Goal: Transaction & Acquisition: Subscribe to service/newsletter

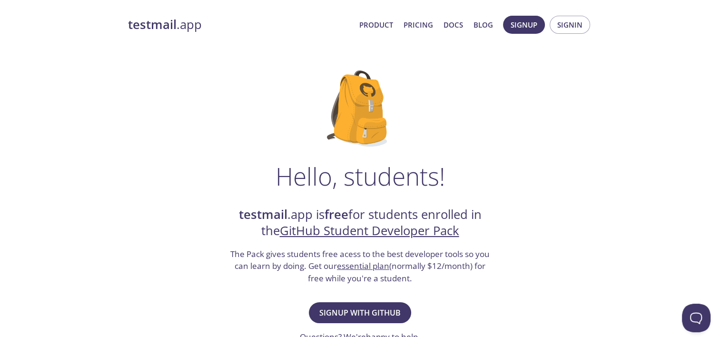
scroll to position [88, 0]
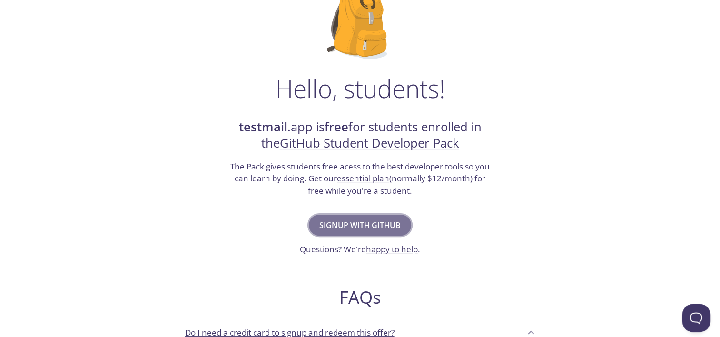
click at [352, 219] on span "Signup with GitHub" at bounding box center [359, 224] width 81 height 13
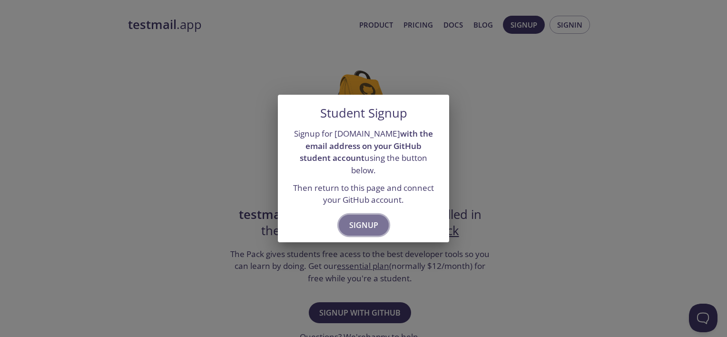
click at [355, 218] on span "Signup" at bounding box center [363, 224] width 29 height 13
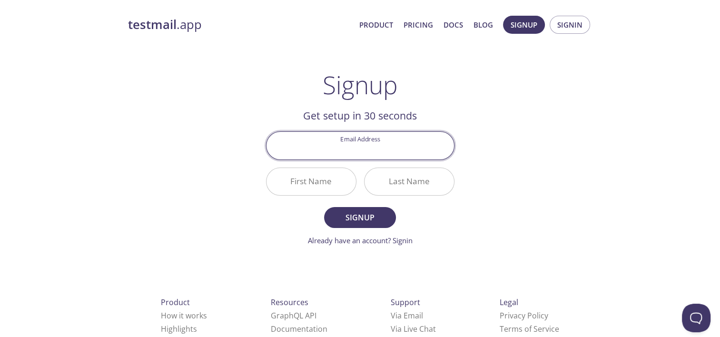
click at [363, 153] on input "Email Address" at bounding box center [359, 145] width 187 height 27
type input "[EMAIL_ADDRESS][DOMAIN_NAME]"
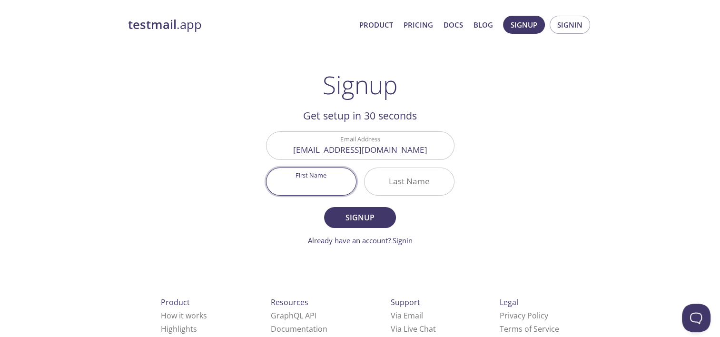
click at [317, 175] on input "First Name" at bounding box center [310, 181] width 89 height 27
type input "F"
type input "[PERSON_NAME]"
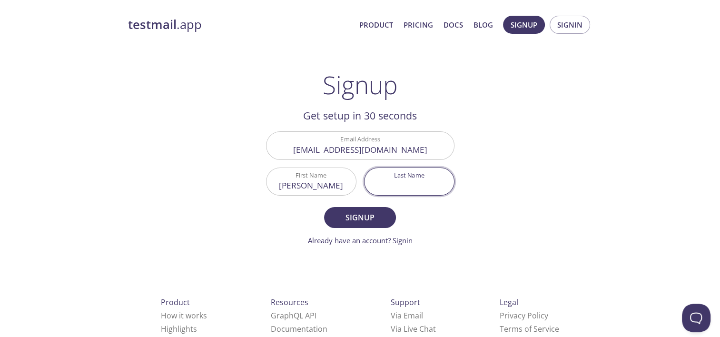
click at [388, 186] on input "Last Name" at bounding box center [408, 181] width 89 height 27
type input "[PERSON_NAME]"
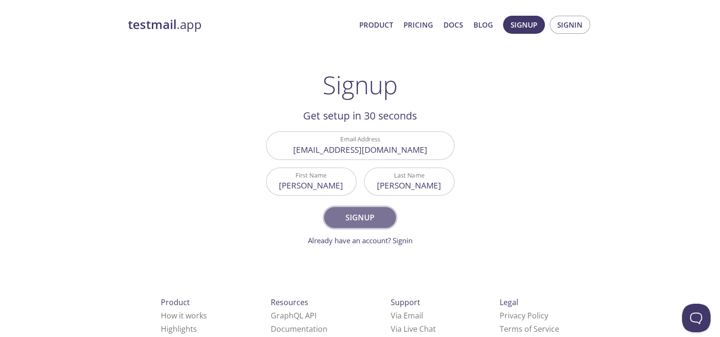
click at [378, 227] on button "Signup" at bounding box center [359, 217] width 71 height 21
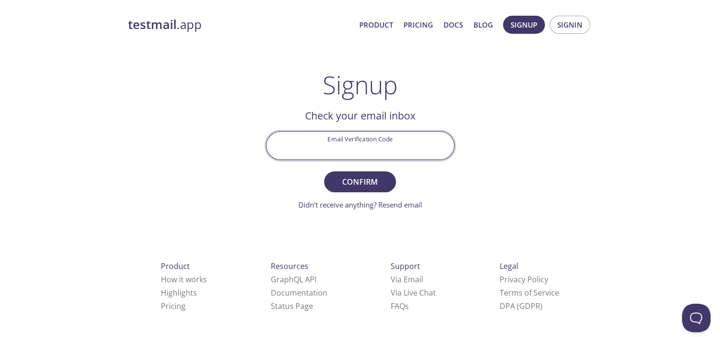
click at [379, 155] on input "Email Verification Code" at bounding box center [359, 145] width 187 height 27
type input "8FC84PC"
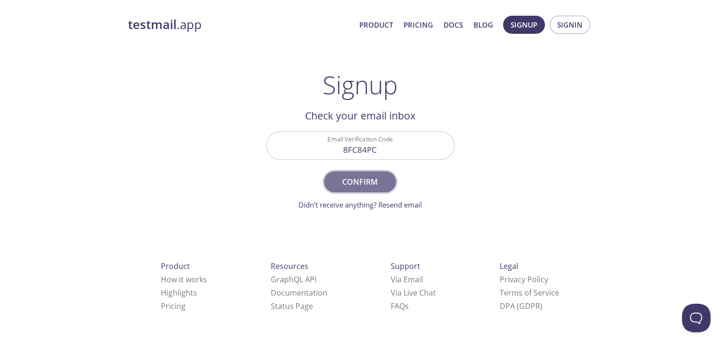
click at [369, 176] on span "Confirm" at bounding box center [359, 181] width 50 height 13
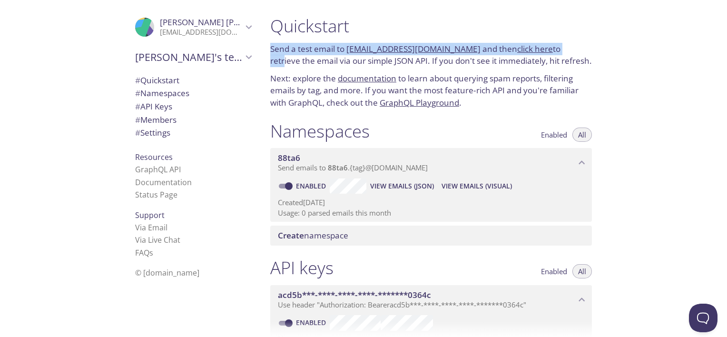
drag, startPoint x: 268, startPoint y: 38, endPoint x: 560, endPoint y: 53, distance: 292.0
click at [560, 53] on div "Quickstart Send a test email to 88ta6.test@inbox.testmail.app and then click he…" at bounding box center [431, 62] width 337 height 105
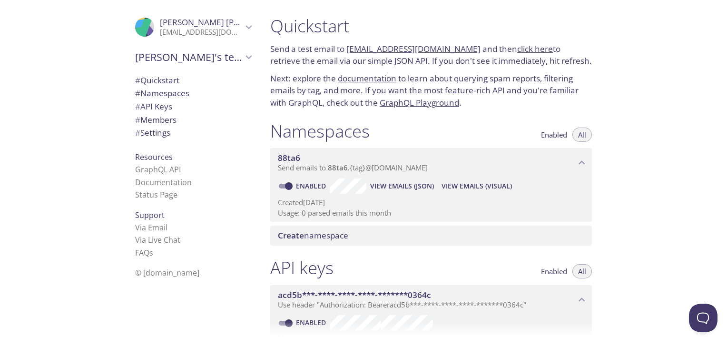
drag, startPoint x: 560, startPoint y: 53, endPoint x: 550, endPoint y: 65, distance: 15.5
click at [550, 65] on p "Send a test email to 88ta6.test@inbox.testmail.app and then click here to retri…" at bounding box center [431, 55] width 322 height 24
drag, startPoint x: 292, startPoint y: 52, endPoint x: 331, endPoint y: 47, distance: 39.8
click at [331, 47] on p "Send a test email to 88ta6.test@inbox.testmail.app and then click here to retri…" at bounding box center [431, 55] width 322 height 24
drag, startPoint x: 331, startPoint y: 47, endPoint x: 327, endPoint y: 66, distance: 19.0
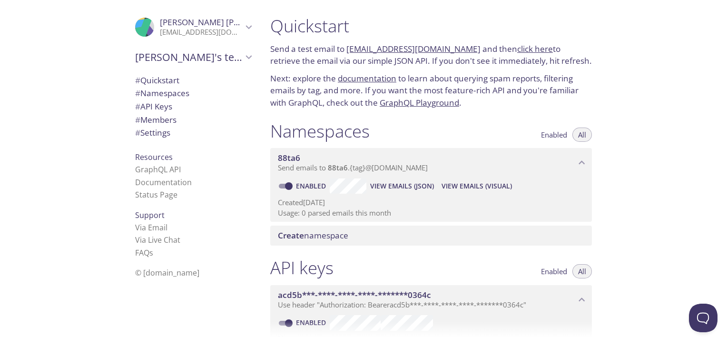
click at [327, 66] on p "Send a test email to 88ta6.test@inbox.testmail.app and then click here to retri…" at bounding box center [431, 55] width 322 height 24
drag, startPoint x: 323, startPoint y: 64, endPoint x: 400, endPoint y: 58, distance: 76.4
click at [400, 58] on p "Send a test email to 88ta6.test@inbox.testmail.app and then click here to retri…" at bounding box center [431, 55] width 322 height 24
drag, startPoint x: 400, startPoint y: 58, endPoint x: 336, endPoint y: 90, distance: 71.5
click at [336, 90] on p "Next: explore the documentation to learn about querying spam reports, filtering…" at bounding box center [431, 90] width 322 height 37
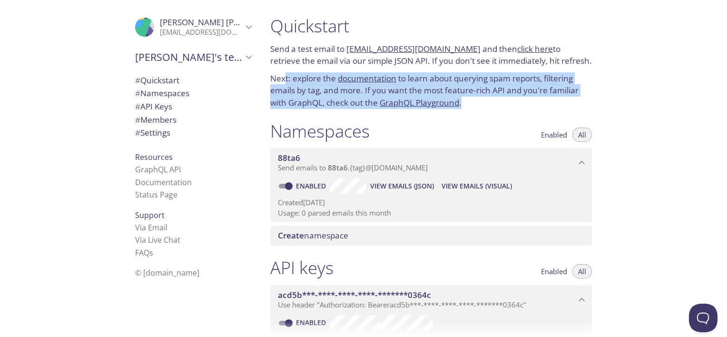
drag, startPoint x: 284, startPoint y: 80, endPoint x: 504, endPoint y: 104, distance: 221.0
click at [504, 104] on p "Next: explore the documentation to learn about querying spam reports, filtering…" at bounding box center [431, 90] width 322 height 37
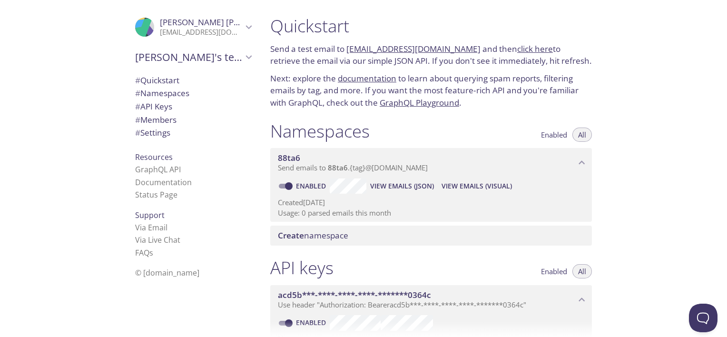
drag, startPoint x: 504, startPoint y: 104, endPoint x: 440, endPoint y: 129, distance: 69.2
click at [440, 129] on div "Namespaces Enabled All" at bounding box center [431, 132] width 322 height 24
click at [551, 139] on button "Enabled" at bounding box center [554, 134] width 38 height 14
click at [569, 140] on button "Enabled" at bounding box center [554, 134] width 38 height 14
click at [578, 135] on span "All" at bounding box center [582, 135] width 8 height 0
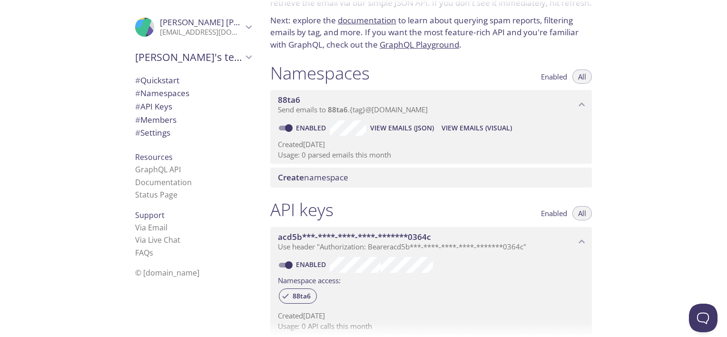
scroll to position [68, 0]
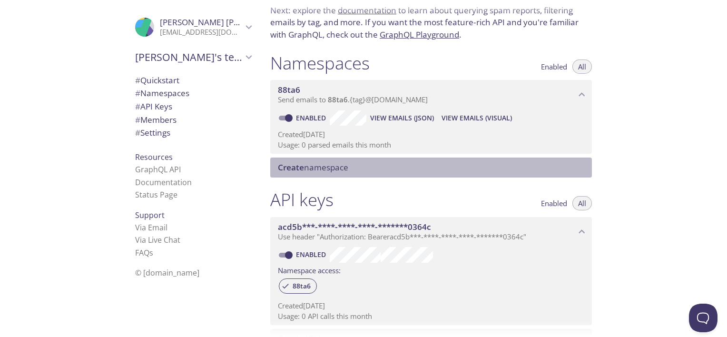
click at [336, 172] on span "Create namespace" at bounding box center [313, 167] width 70 height 11
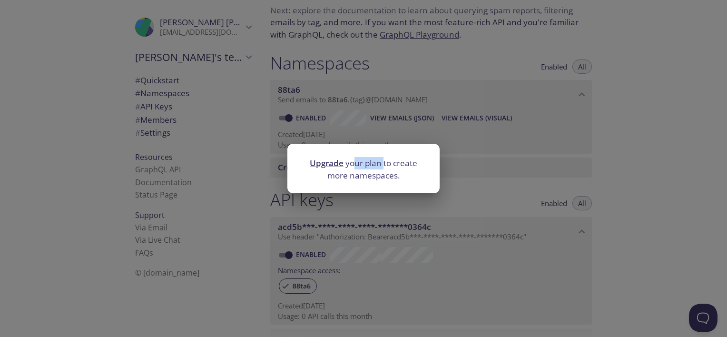
drag, startPoint x: 353, startPoint y: 165, endPoint x: 390, endPoint y: 167, distance: 36.2
click at [390, 167] on p "Upgrade your plan to create more namespaces." at bounding box center [363, 169] width 129 height 24
drag, startPoint x: 390, startPoint y: 167, endPoint x: 366, endPoint y: 195, distance: 36.1
click at [366, 195] on div "Upgrade your plan to create more namespaces." at bounding box center [363, 168] width 727 height 337
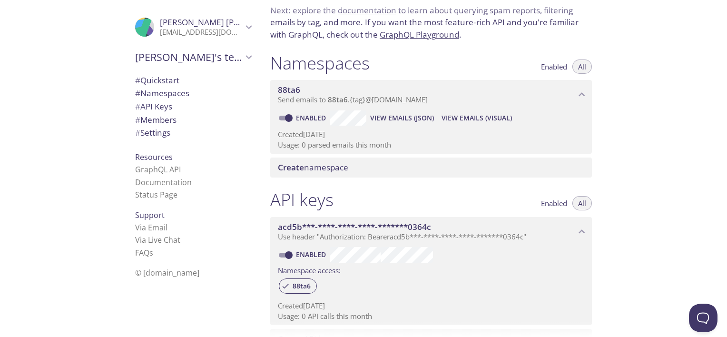
drag, startPoint x: 304, startPoint y: 134, endPoint x: 355, endPoint y: 135, distance: 51.4
click at [355, 135] on p "Created 30 Aug 2025" at bounding box center [431, 134] width 306 height 10
click at [278, 113] on input "Enabled" at bounding box center [289, 117] width 34 height 11
click at [278, 113] on input "Disabled" at bounding box center [281, 117] width 34 height 11
checkbox input "true"
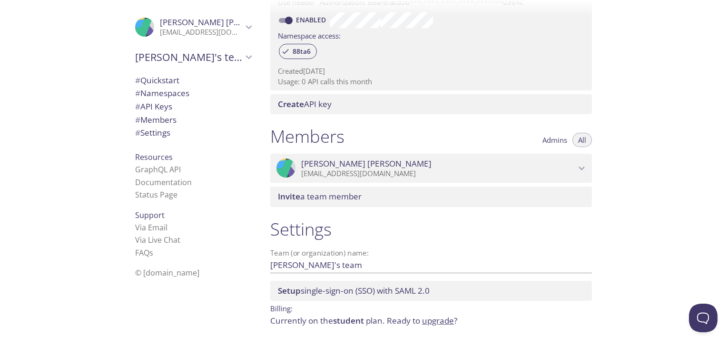
scroll to position [340, 0]
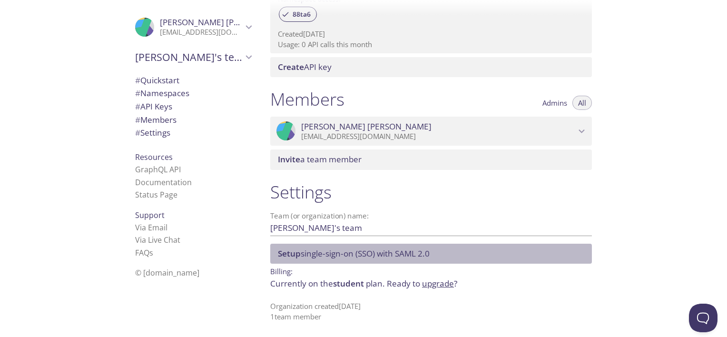
click at [291, 248] on span "Setup" at bounding box center [289, 253] width 23 height 11
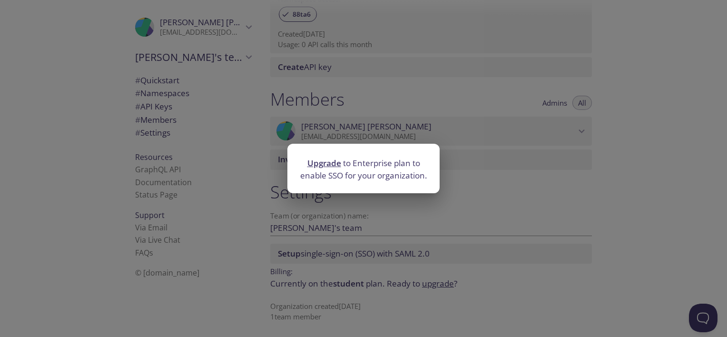
click at [341, 205] on div "Upgrade to Enterprise plan to enable SSO for your organization." at bounding box center [363, 168] width 727 height 337
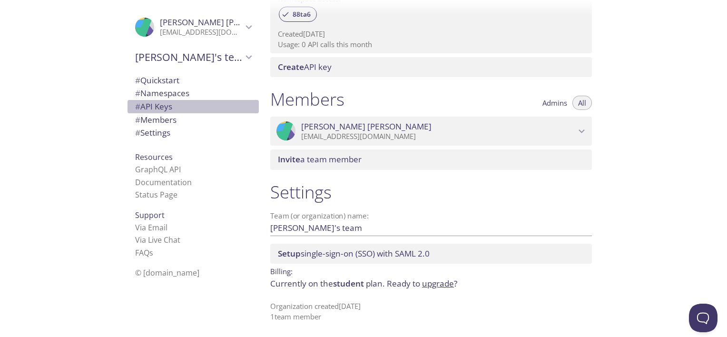
click at [156, 109] on span "# API Keys" at bounding box center [153, 106] width 37 height 11
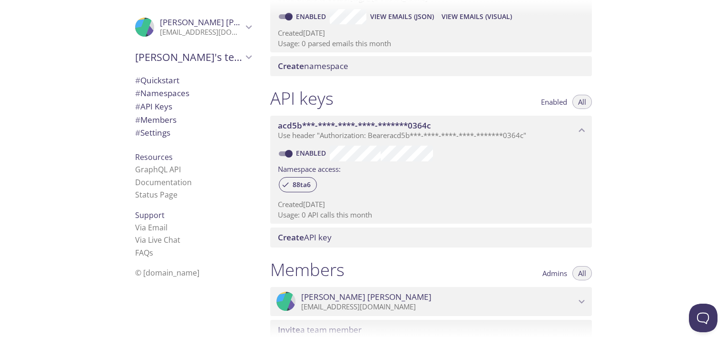
scroll to position [166, 0]
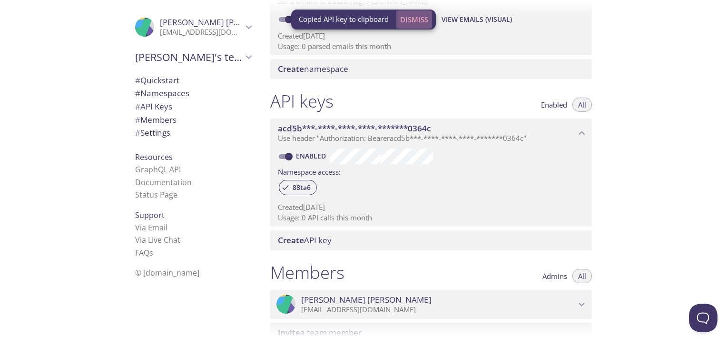
click at [417, 20] on span "Dismiss" at bounding box center [414, 19] width 28 height 12
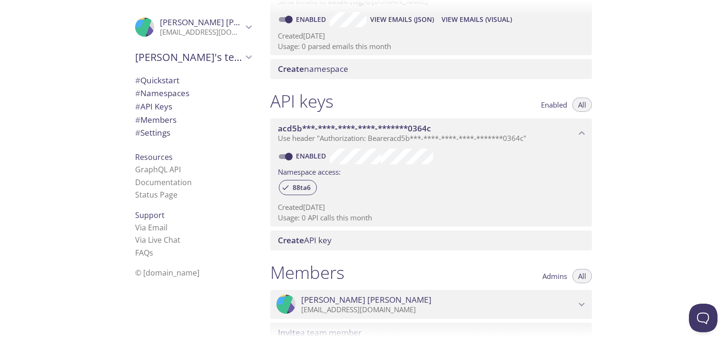
scroll to position [139, 0]
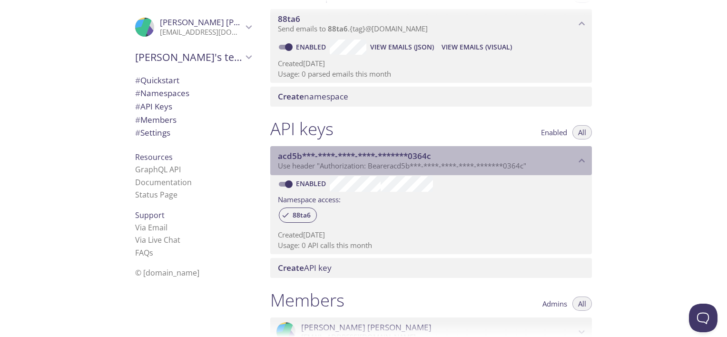
click at [401, 161] on span "Use header "Authorization: Bearer acd5b***-****-****-****-*******0364c "" at bounding box center [402, 166] width 248 height 10
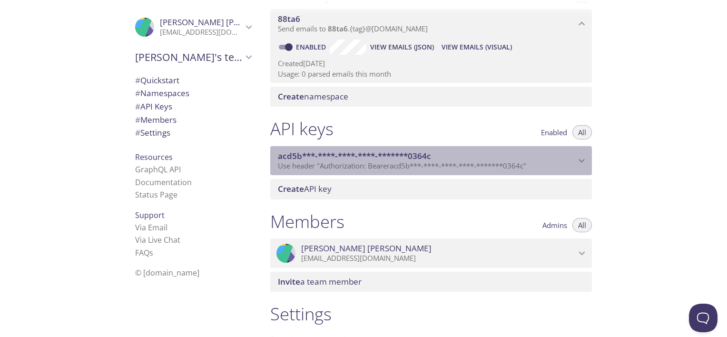
click at [401, 161] on span "Use header "Authorization: Bearer acd5b***-****-****-****-*******0364c "" at bounding box center [402, 166] width 248 height 10
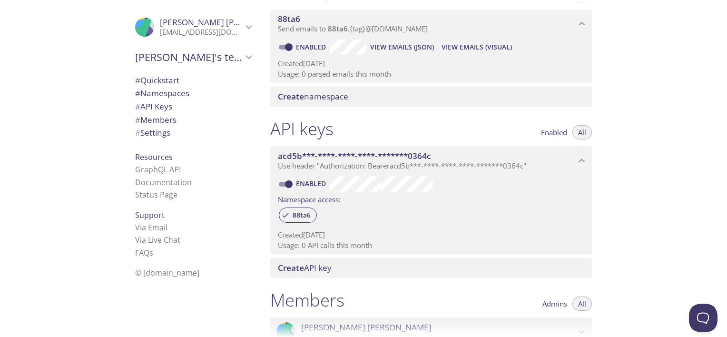
click at [384, 238] on div "Enabled Namespace access: 88ta6 Created 30 Aug 2025 Usage: 0 API calls this mon…" at bounding box center [431, 214] width 322 height 79
drag, startPoint x: 384, startPoint y: 238, endPoint x: 282, endPoint y: 233, distance: 102.9
click at [282, 233] on p "Created 30 Aug 2025" at bounding box center [431, 235] width 306 height 10
drag, startPoint x: 282, startPoint y: 233, endPoint x: 354, endPoint y: 247, distance: 74.2
click at [354, 247] on div "Created 30 Aug 2025 Usage: 0 API calls this month" at bounding box center [431, 238] width 306 height 24
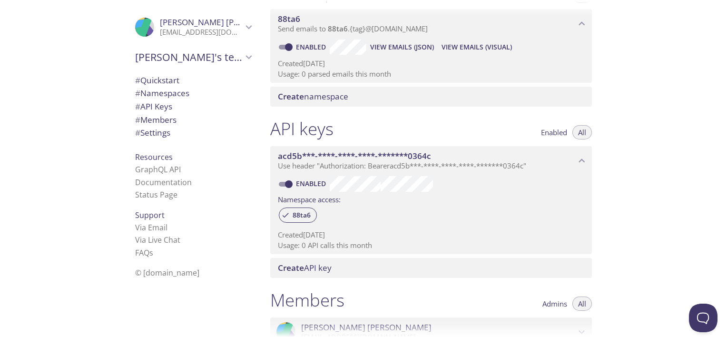
scroll to position [36, 0]
